Goal: Task Accomplishment & Management: Use online tool/utility

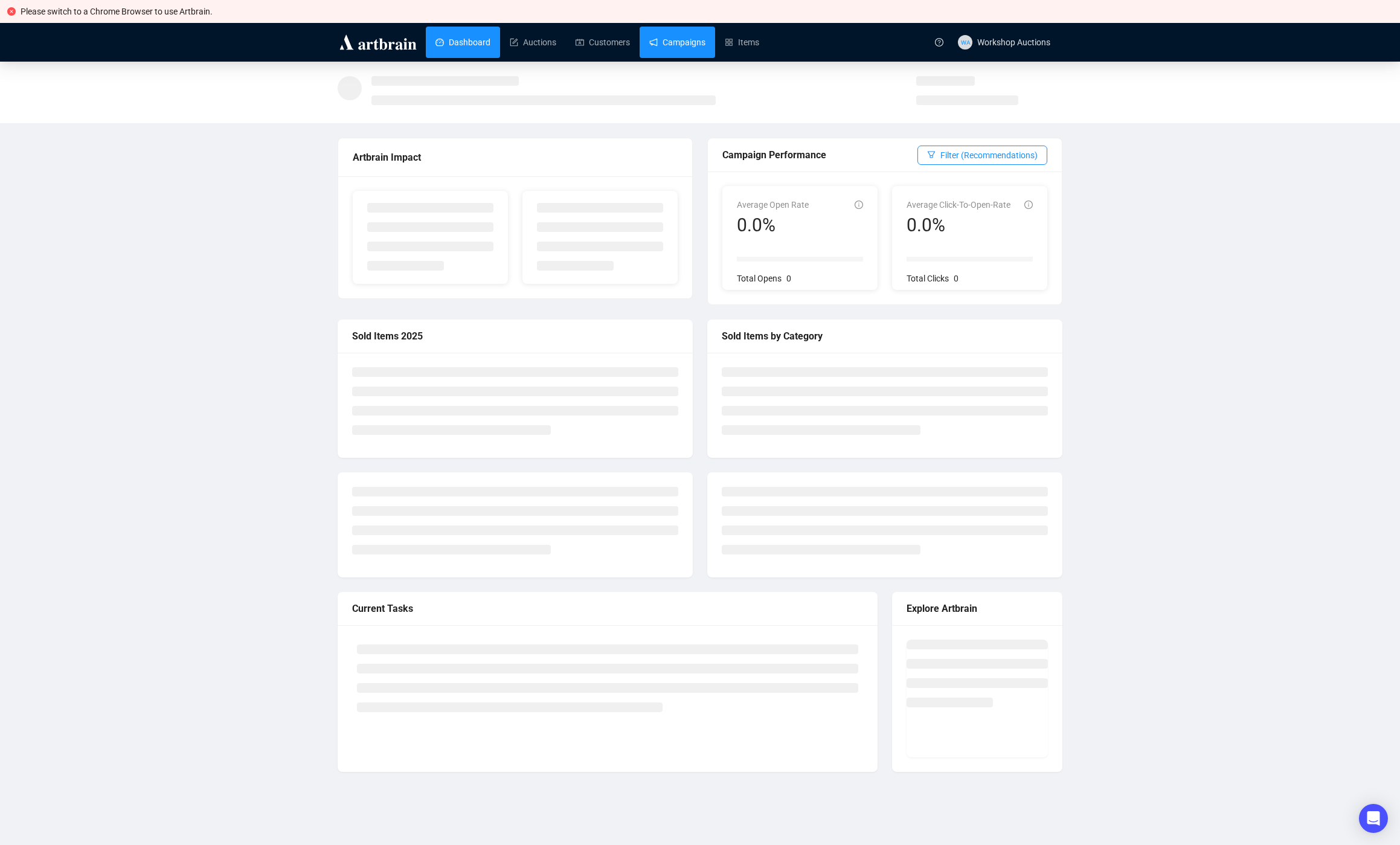
click at [695, 41] on link "Campaigns" at bounding box center [677, 42] width 56 height 31
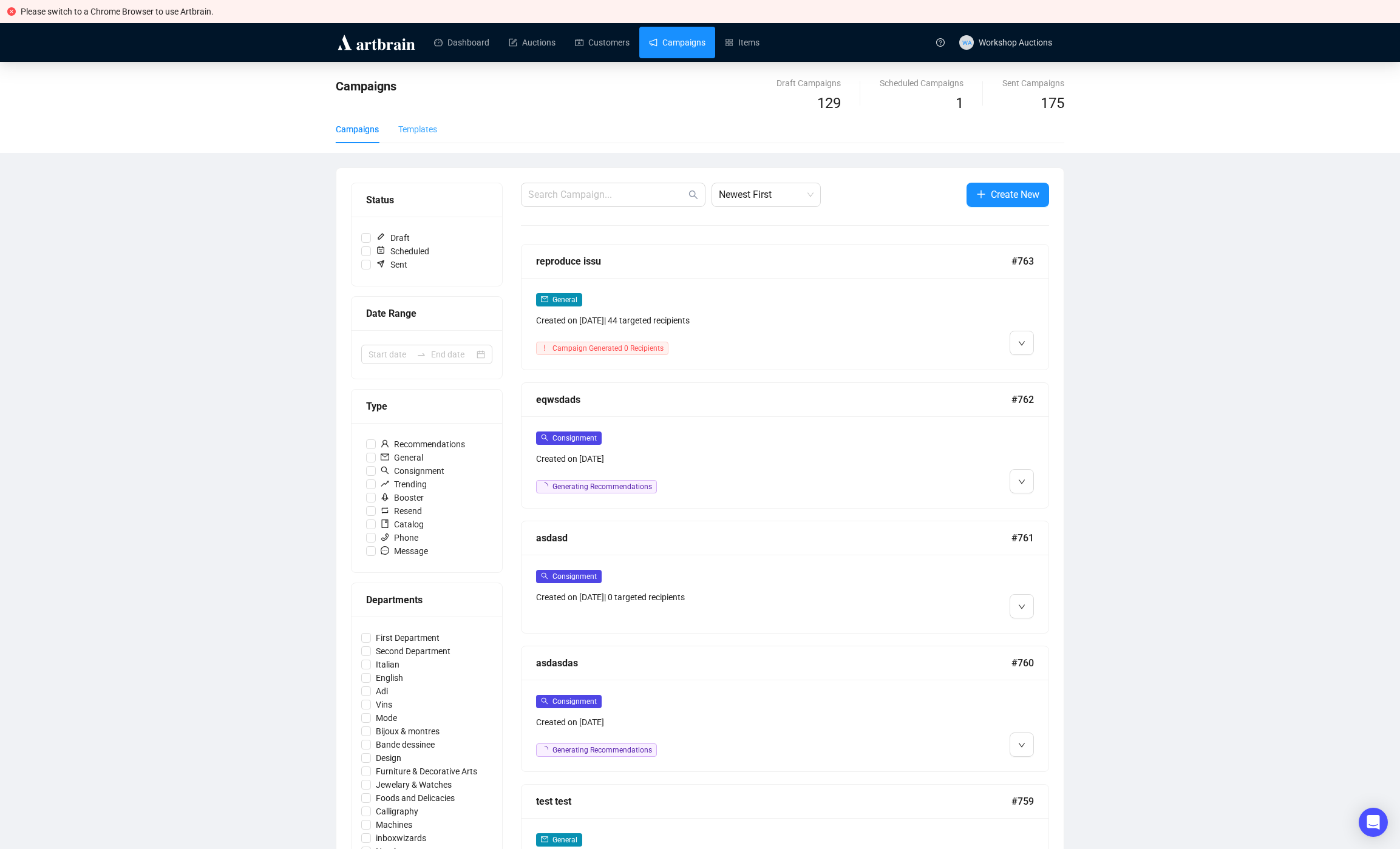
click at [419, 136] on div "Templates" at bounding box center [418, 130] width 39 height 28
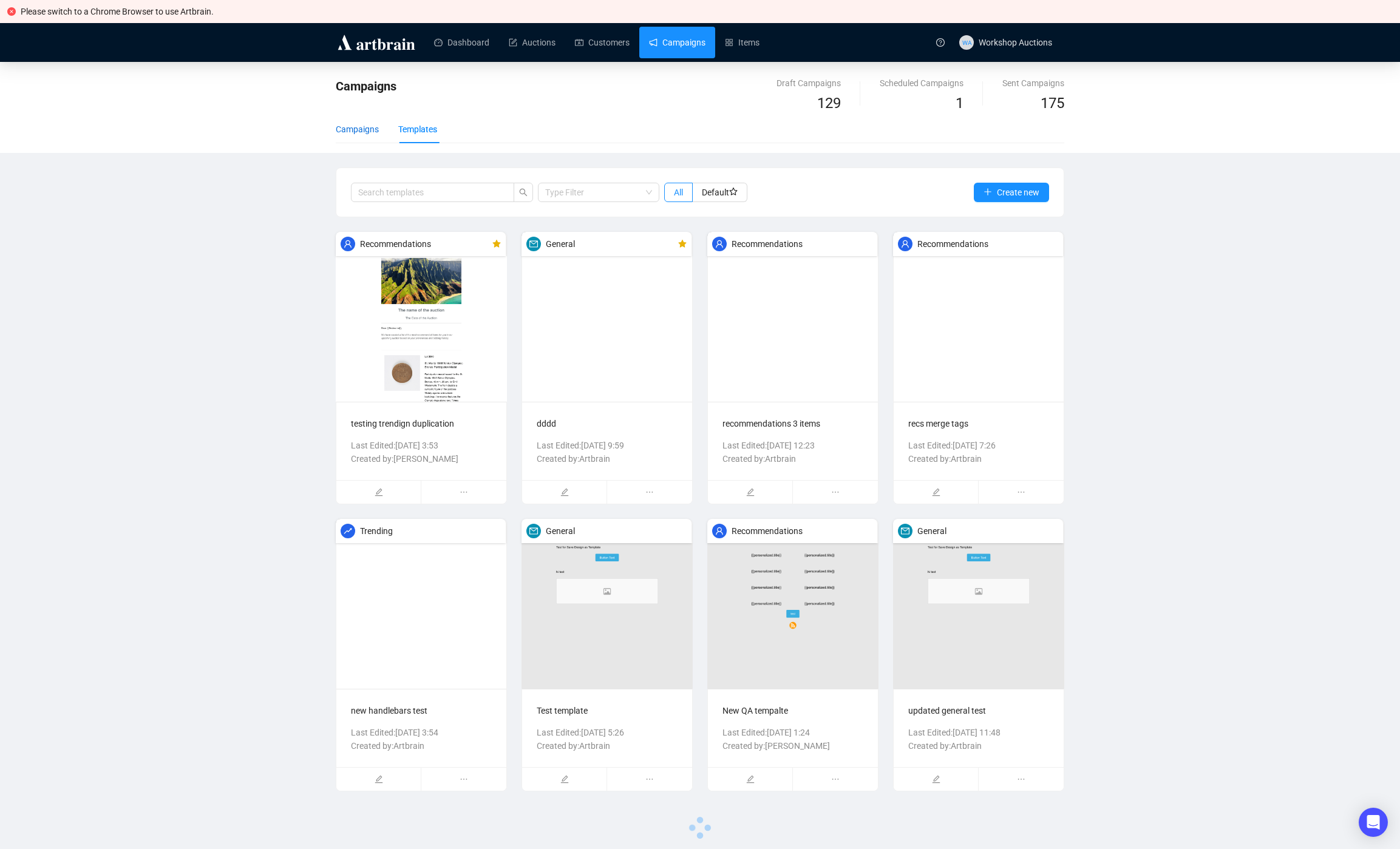
click at [344, 127] on div "Campaigns" at bounding box center [357, 129] width 43 height 13
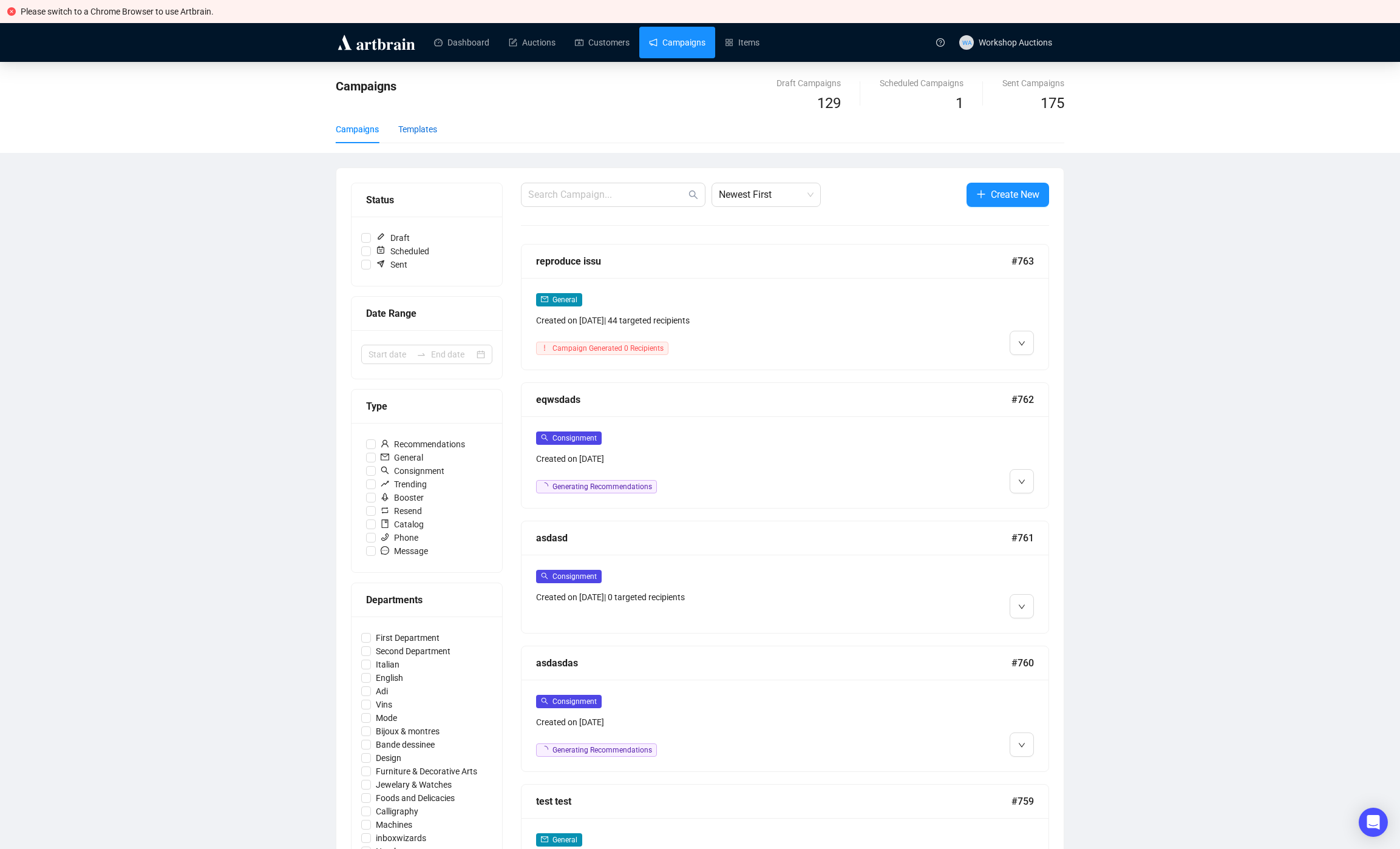
click at [431, 130] on div "Templates" at bounding box center [418, 129] width 39 height 13
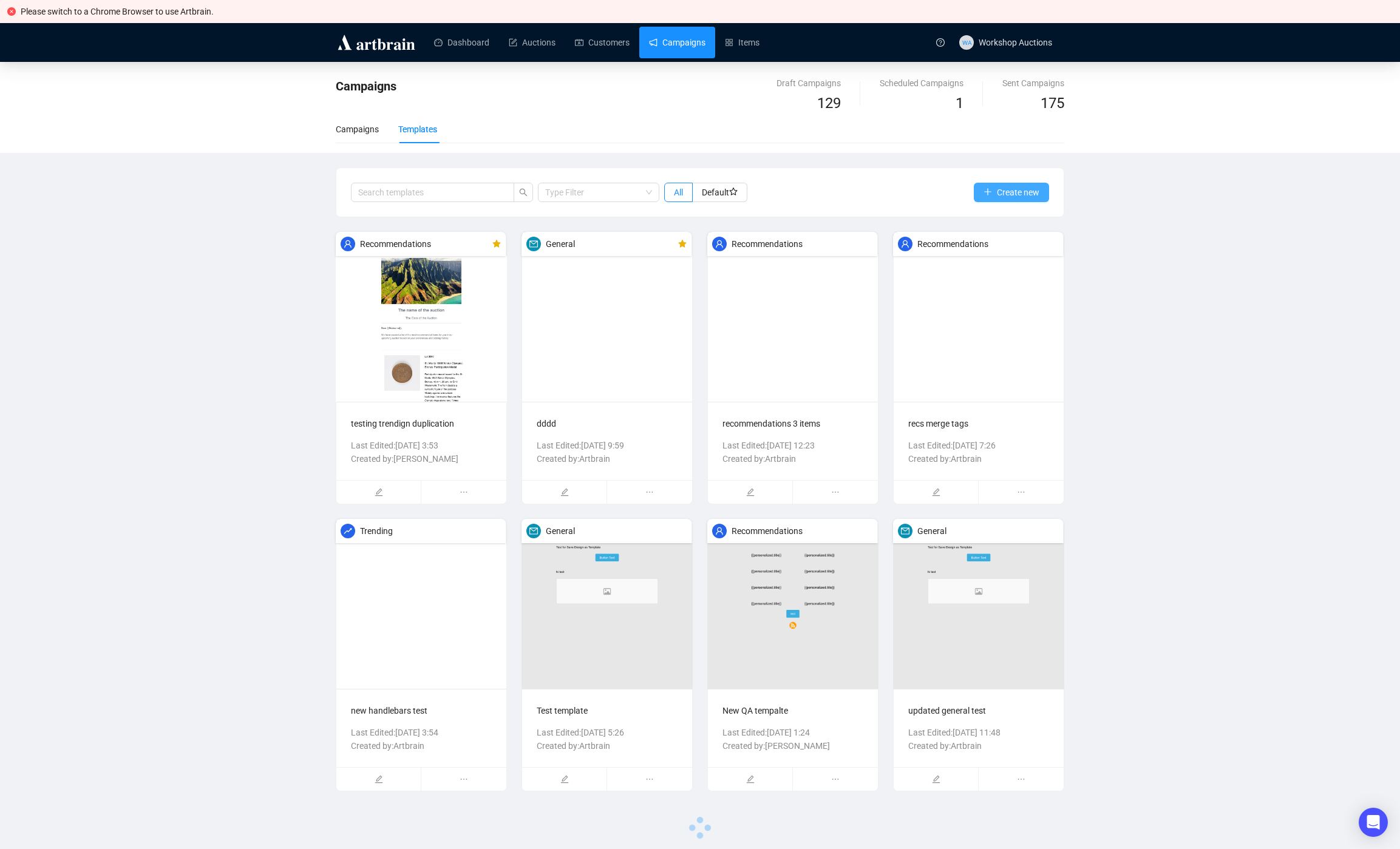
click at [1038, 197] on span "Create new" at bounding box center [1018, 193] width 43 height 13
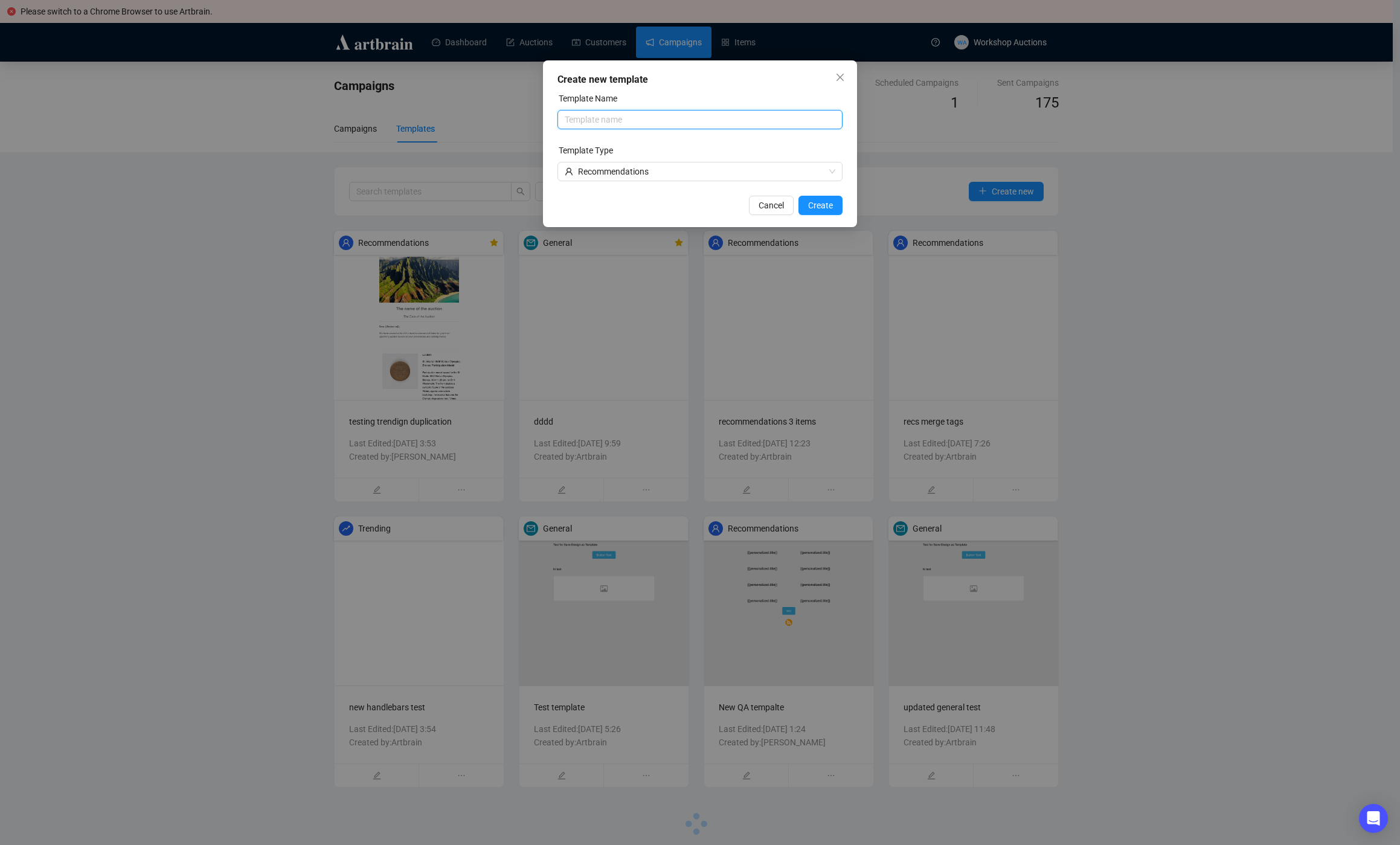
click at [637, 114] on input "text" at bounding box center [700, 119] width 285 height 19
type input "Test issue"
click at [819, 209] on span "Create" at bounding box center [820, 206] width 25 height 13
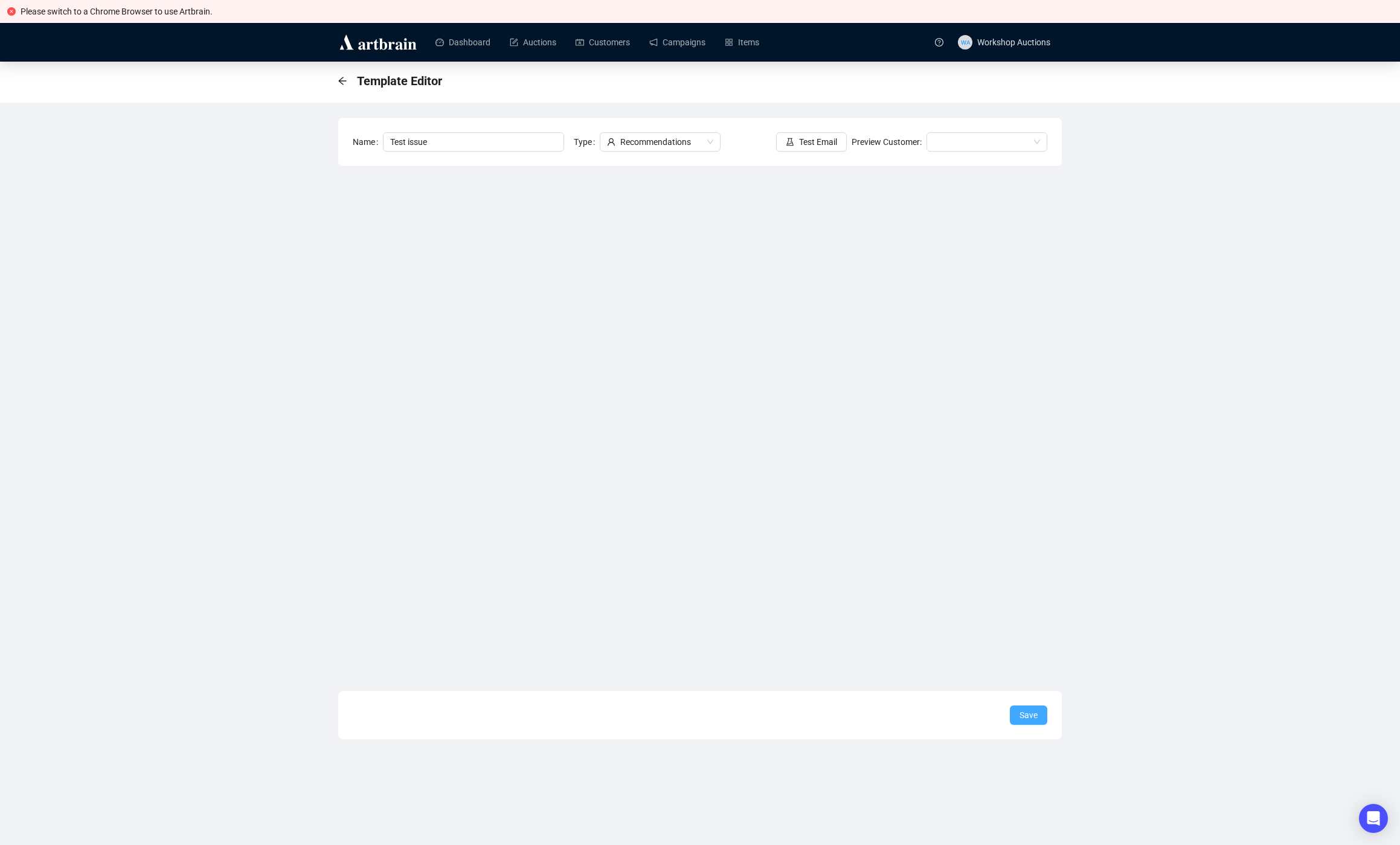
click at [1032, 713] on span "Save" at bounding box center [1028, 715] width 18 height 13
click at [249, 332] on div "Template Editor Name Test issue Type Recommendations Test Email Preview Custome…" at bounding box center [700, 401] width 1400 height 679
click at [105, 242] on div "Template Editor Name Test issue Type Recommendations Test Email Preview Custome…" at bounding box center [700, 401] width 1400 height 679
